Goal: Find specific page/section: Find specific page/section

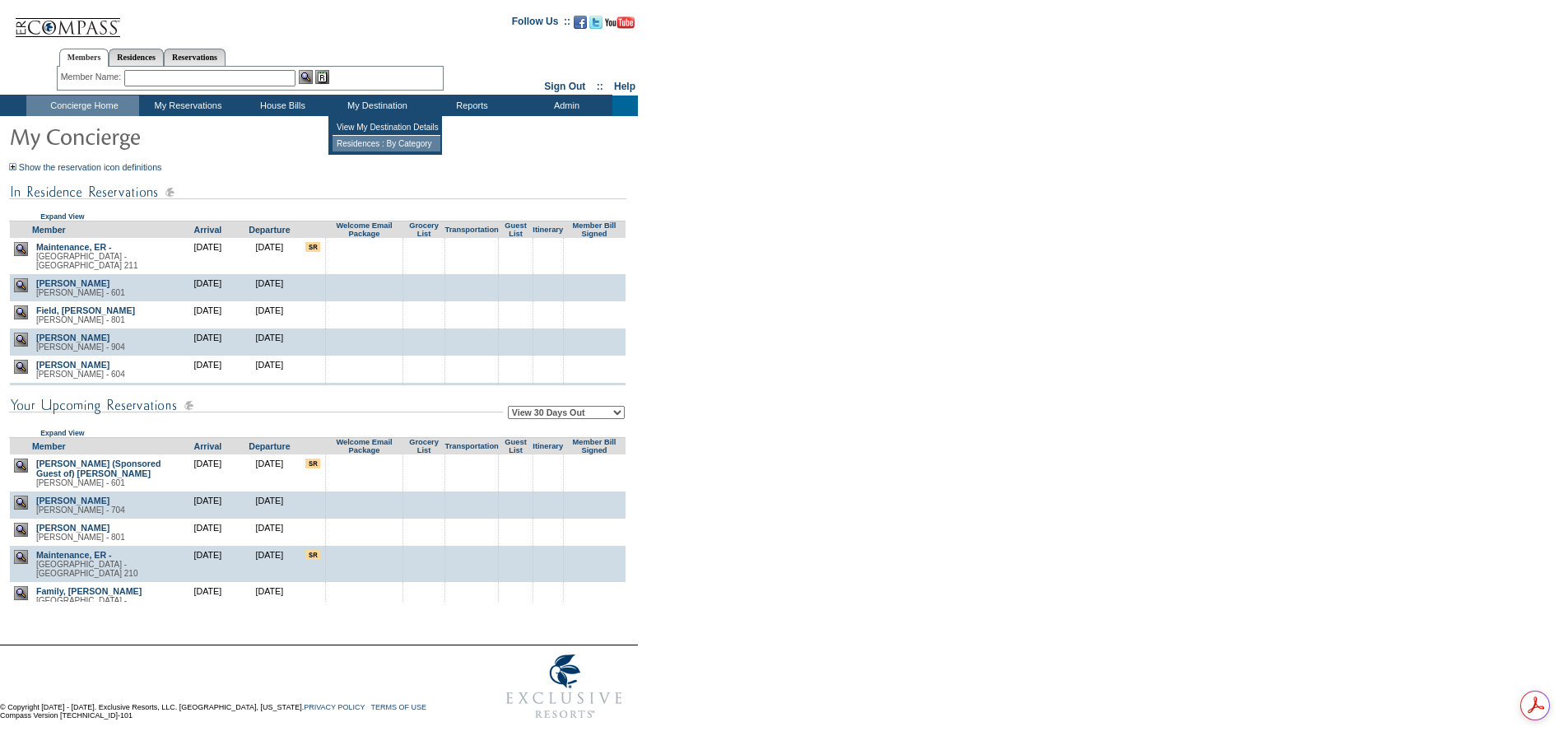
click at [392, 141] on td "Residences : By Category" at bounding box center [386, 143] width 108 height 16
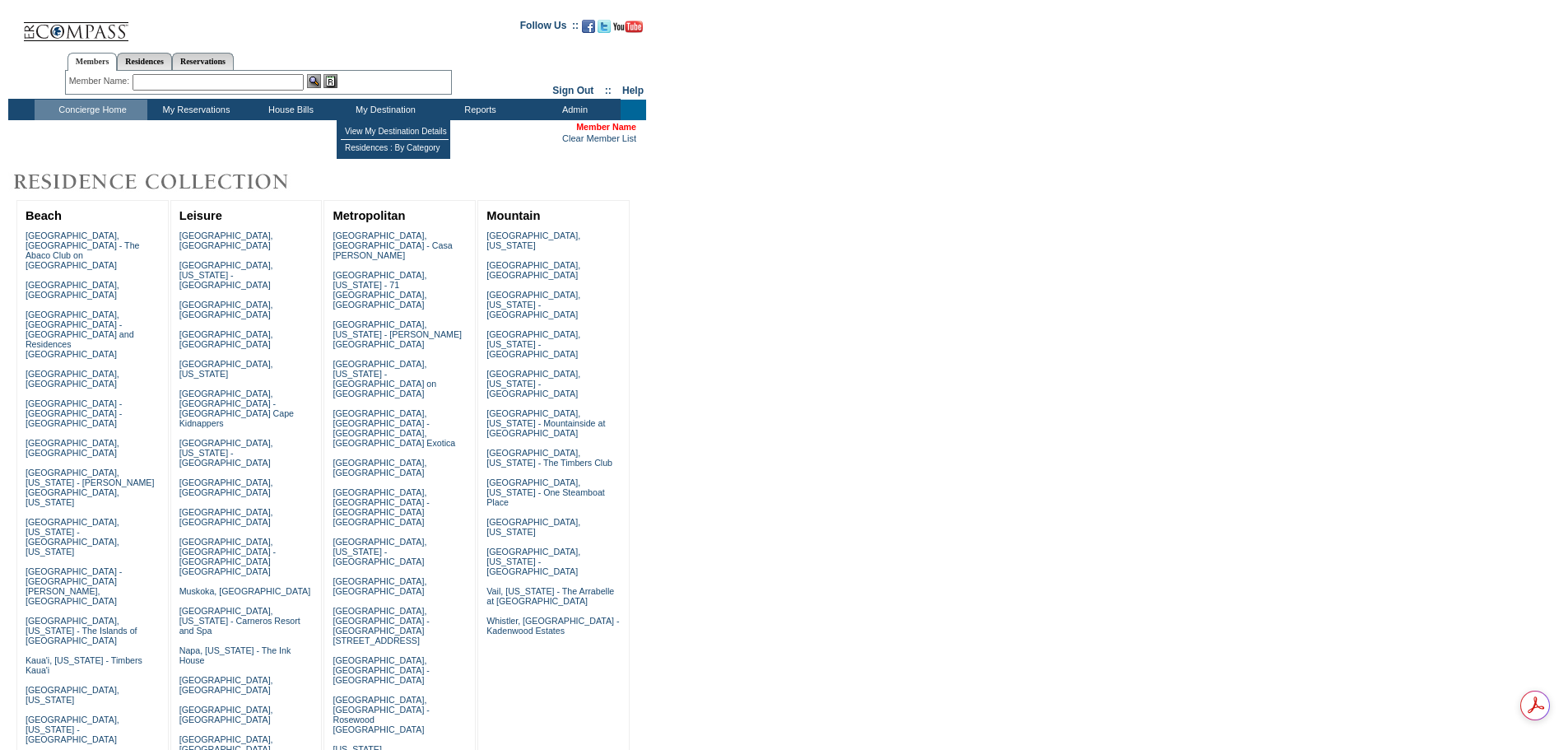
drag, startPoint x: 378, startPoint y: 106, endPoint x: 383, endPoint y: 131, distance: 25.5
click at [378, 107] on td "My Destination" at bounding box center [383, 110] width 95 height 21
click at [390, 131] on td "View My Destination Details" at bounding box center [394, 131] width 108 height 17
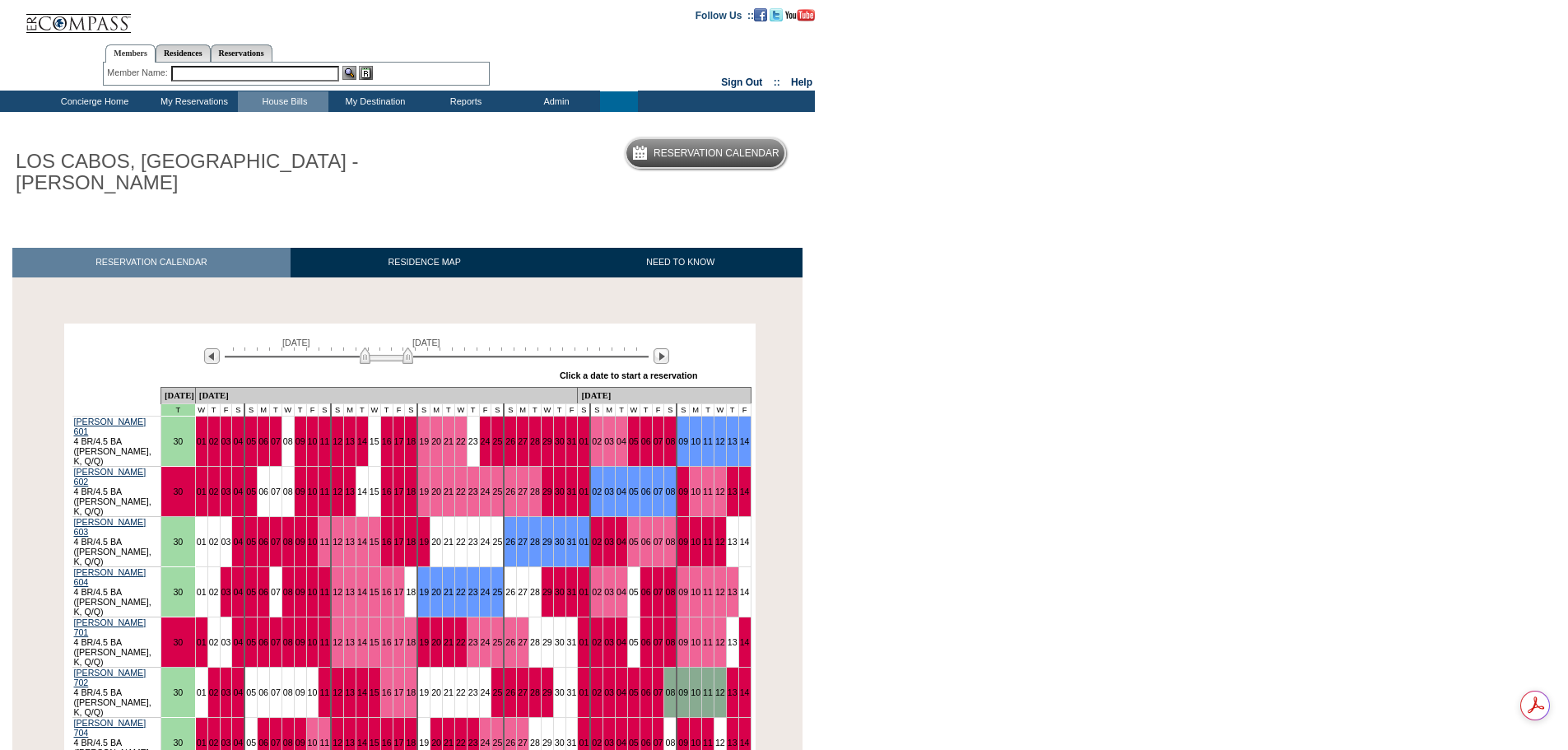
drag, startPoint x: 396, startPoint y: 335, endPoint x: 406, endPoint y: 339, distance: 10.8
click at [406, 347] on img at bounding box center [386, 355] width 54 height 17
